Goal: Task Accomplishment & Management: Manage account settings

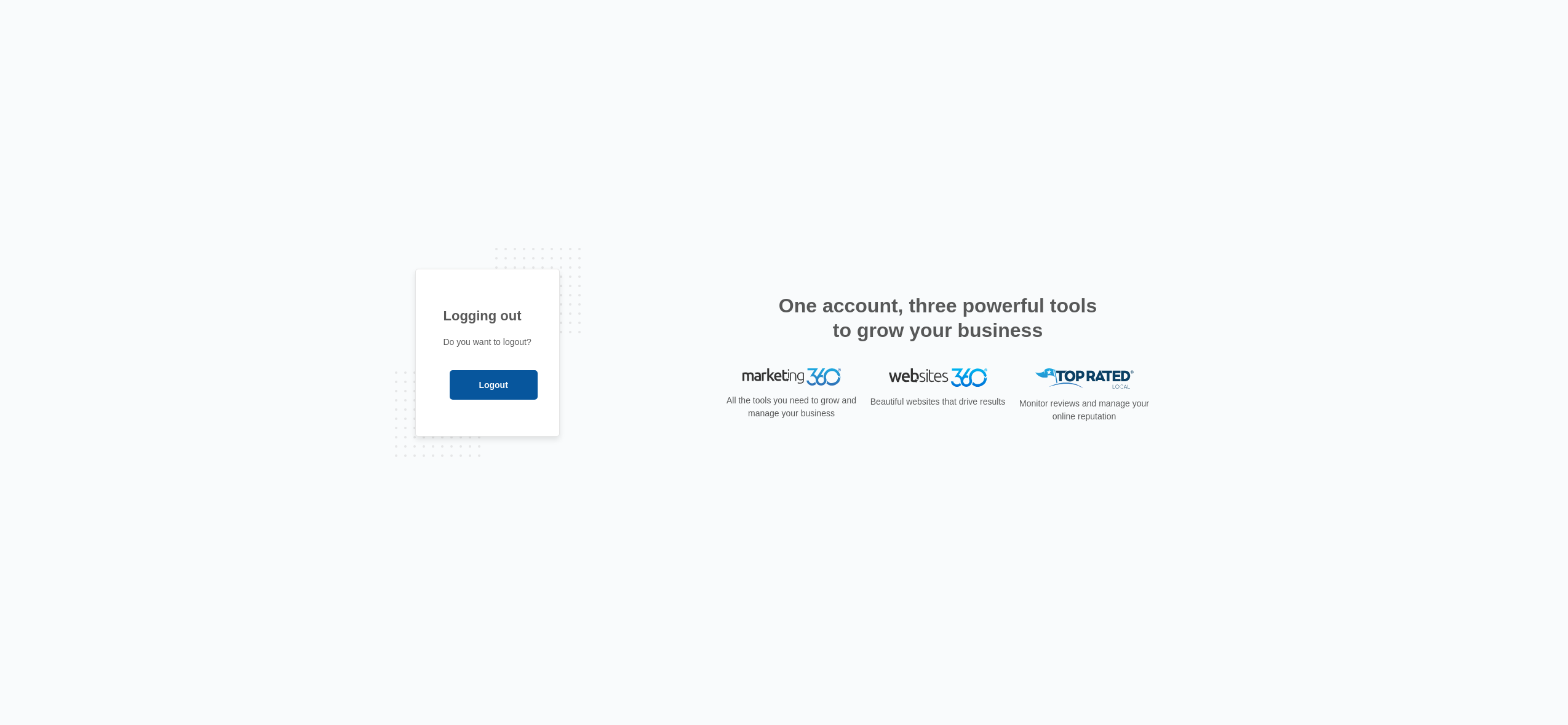
click at [500, 397] on input "Logout" at bounding box center [494, 384] width 88 height 29
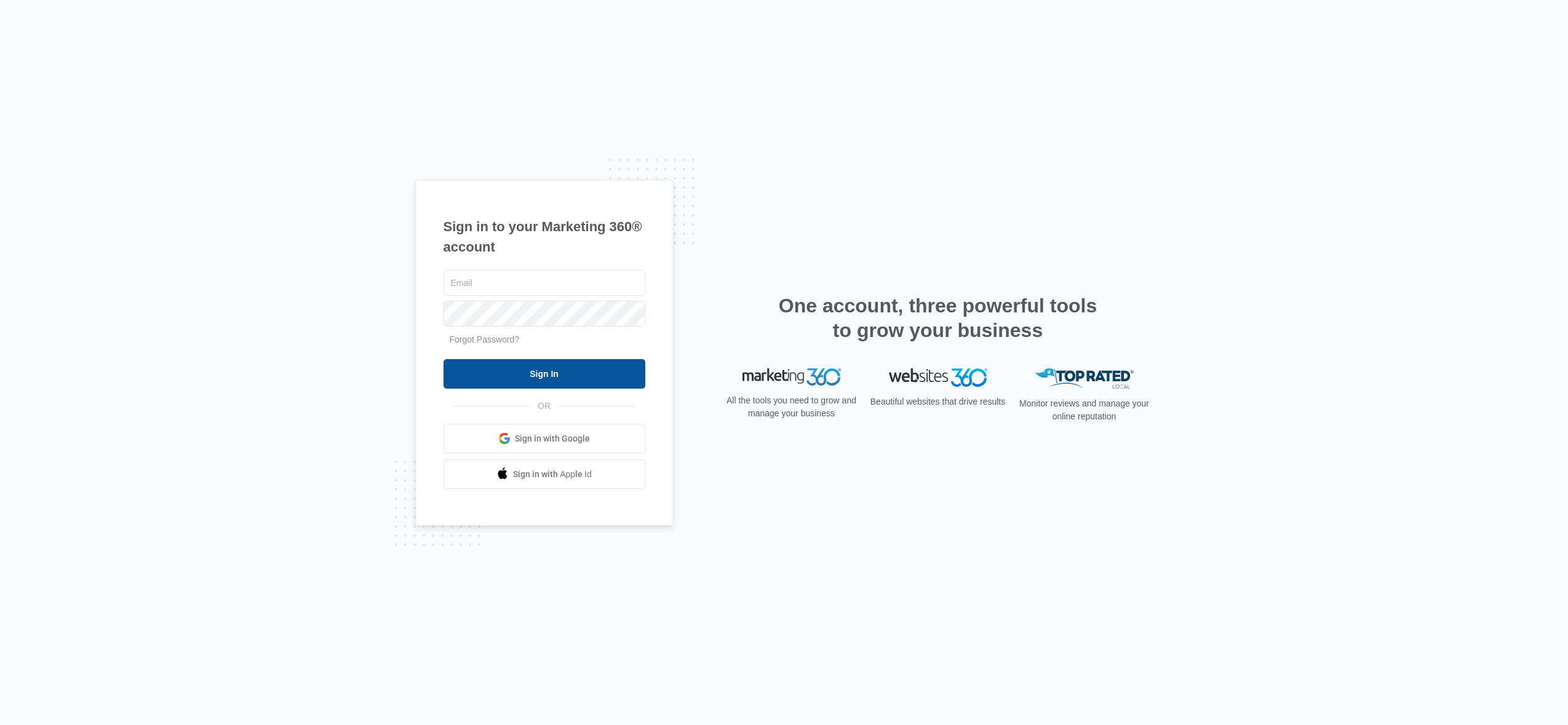
type input "[PERSON_NAME][EMAIL_ADDRESS][DOMAIN_NAME]"
click at [558, 371] on input "Sign In" at bounding box center [544, 373] width 201 height 29
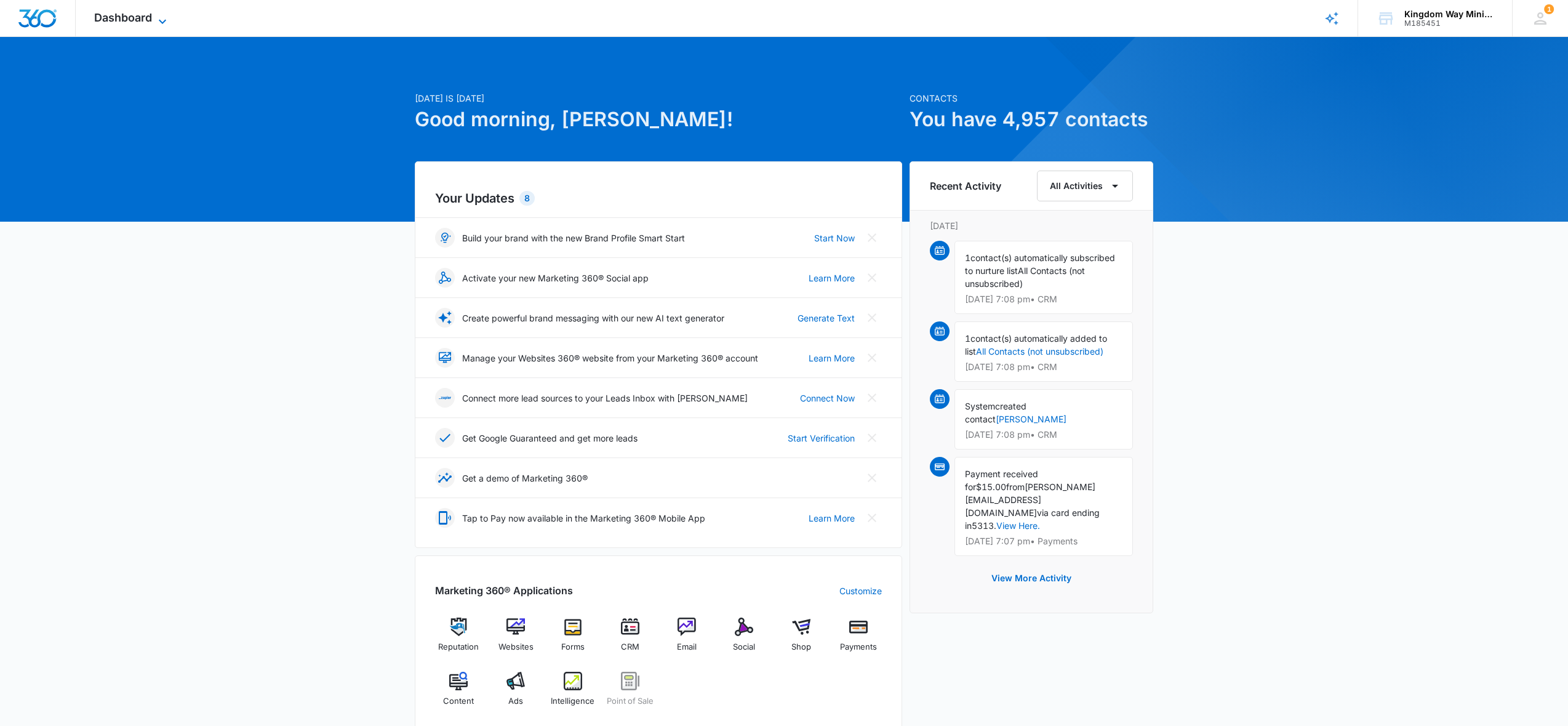
click at [147, 13] on span "Dashboard" at bounding box center [122, 18] width 58 height 13
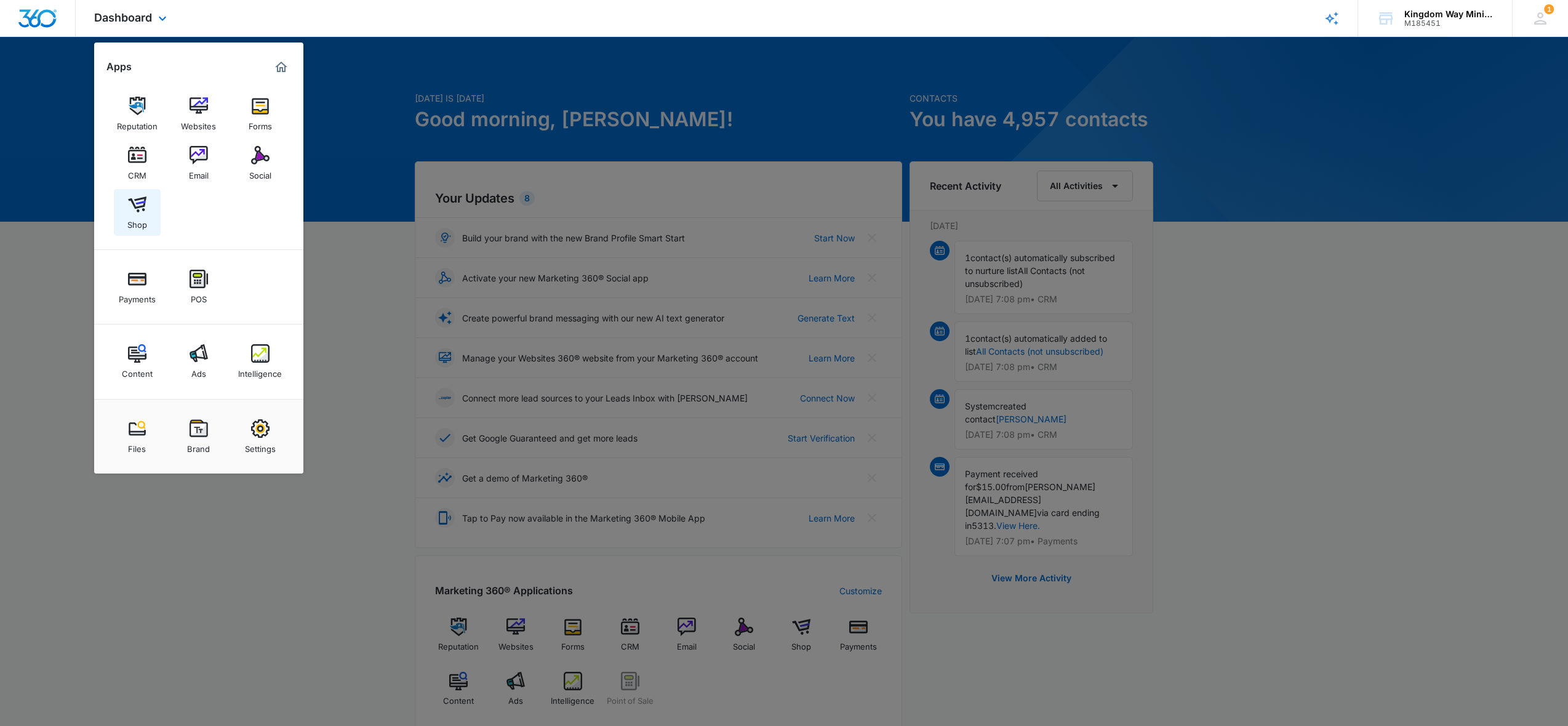
click at [138, 208] on img at bounding box center [137, 204] width 18 height 18
